Goal: Task Accomplishment & Management: Use online tool/utility

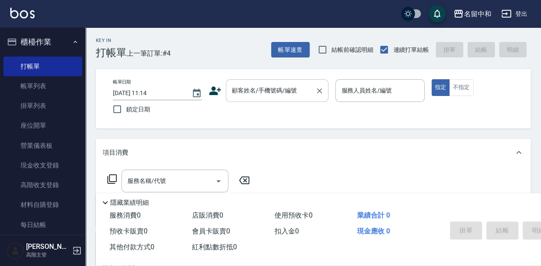
click at [252, 93] on input "顧客姓名/手機號碼/編號" at bounding box center [271, 90] width 82 height 15
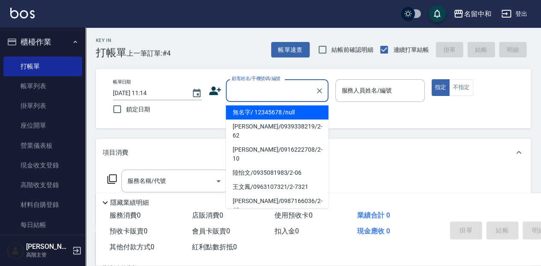
click at [262, 114] on li "無名字/ 12345678 /null" at bounding box center [277, 112] width 103 height 14
type input "無名字/ 12345678 /null"
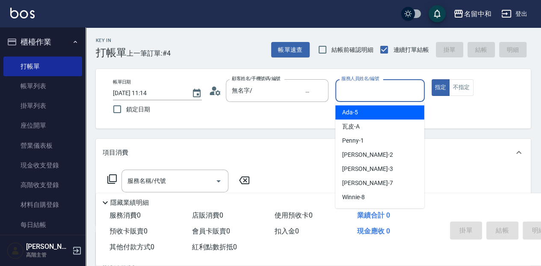
click at [353, 91] on input "服務人員姓名/編號" at bounding box center [379, 90] width 81 height 15
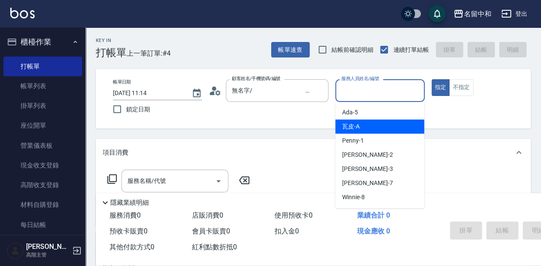
click at [366, 128] on div "瓦皮 -A" at bounding box center [379, 126] width 89 height 14
type input "瓦皮-A"
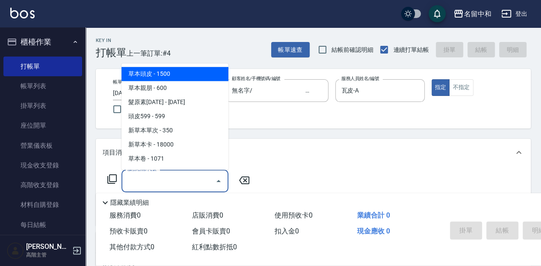
click at [134, 178] on input "服務名稱/代號" at bounding box center [168, 180] width 86 height 15
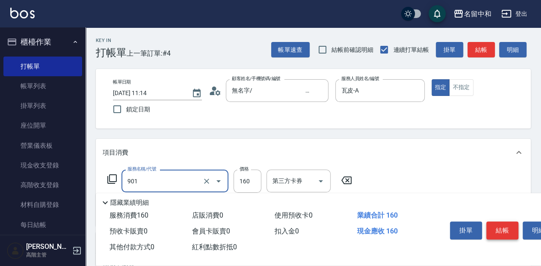
type input "修手(901)"
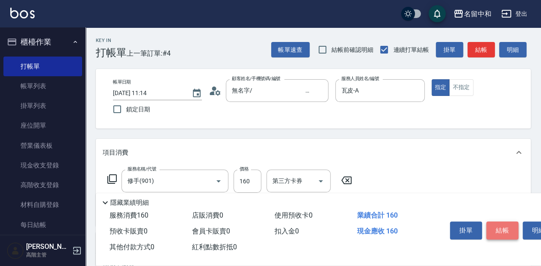
click at [503, 232] on button "結帳" at bounding box center [502, 230] width 32 height 18
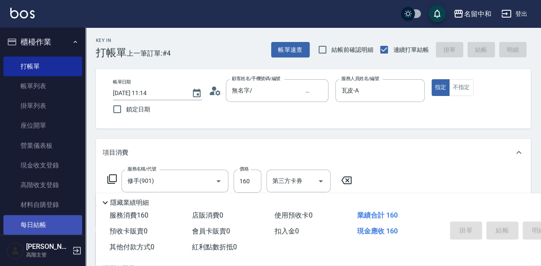
type input "[DATE] 12:52"
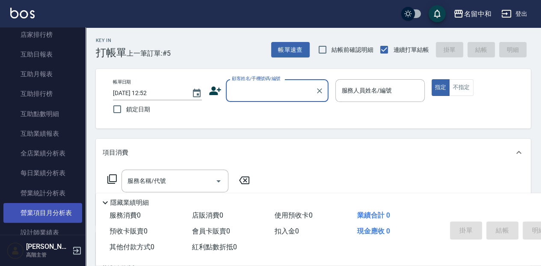
scroll to position [428, 0]
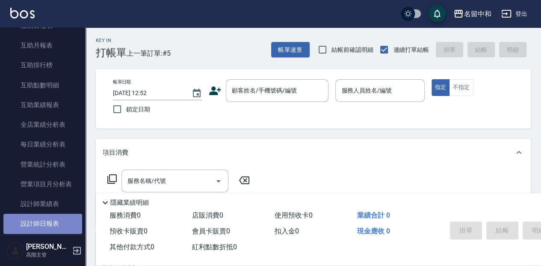
click at [56, 221] on link "設計師日報表" at bounding box center [42, 224] width 79 height 20
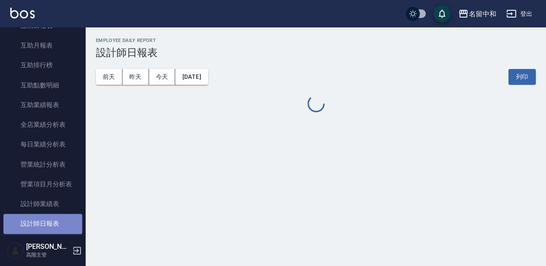
click at [56, 221] on link "設計師日報表" at bounding box center [42, 224] width 79 height 20
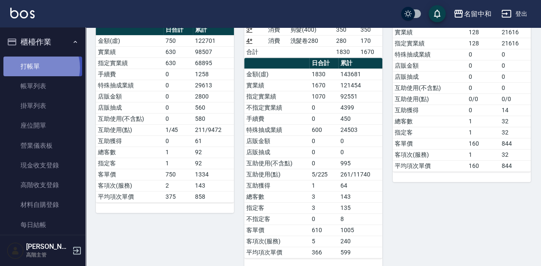
click at [36, 67] on link "打帳單" at bounding box center [42, 66] width 79 height 20
